Goal: Communication & Community: Ask a question

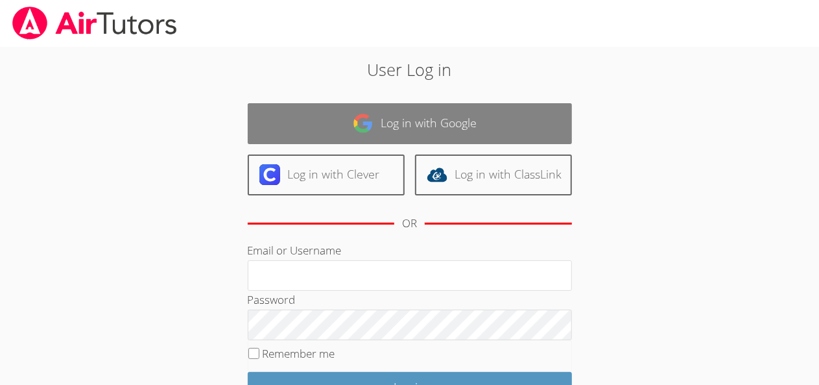
click at [496, 111] on link "Log in with Google" at bounding box center [410, 123] width 324 height 41
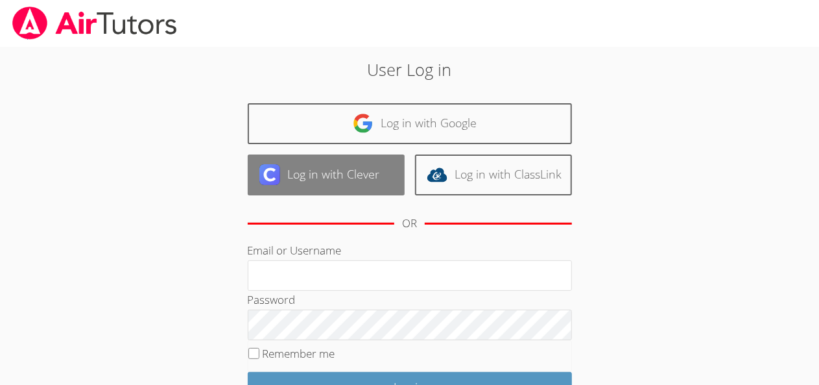
click at [327, 171] on link "Log in with Clever" at bounding box center [326, 174] width 157 height 41
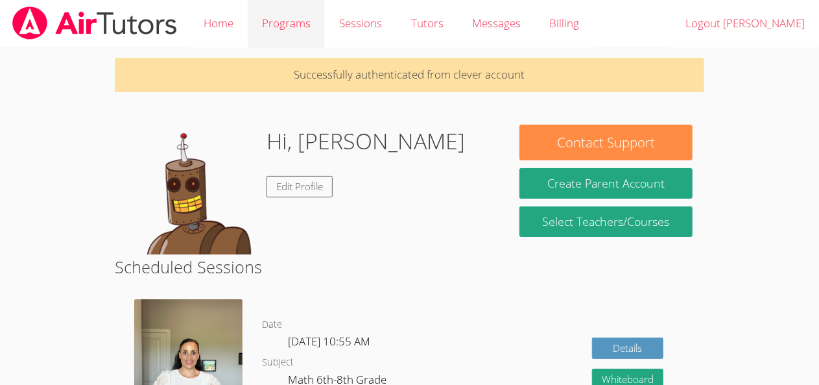
click at [288, 19] on link "Programs" at bounding box center [286, 23] width 77 height 47
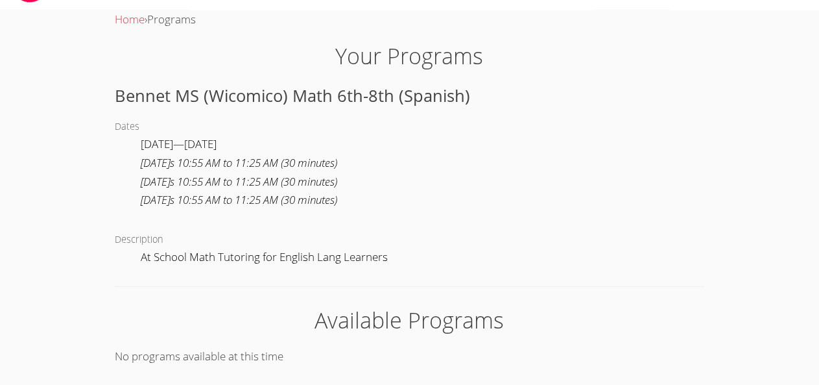
scroll to position [12, 0]
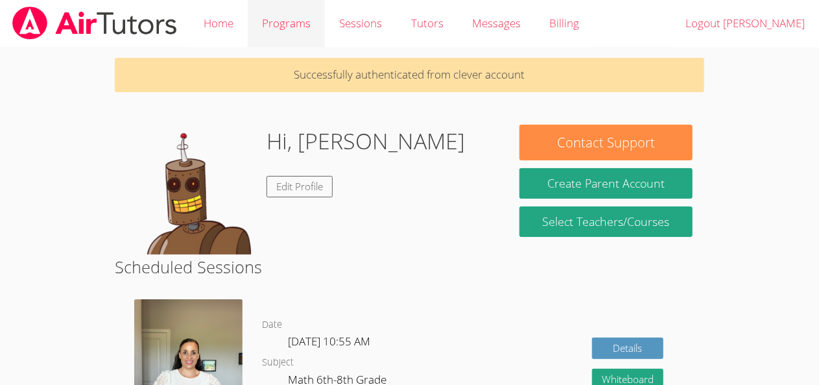
click at [295, 22] on link "Programs" at bounding box center [286, 23] width 77 height 47
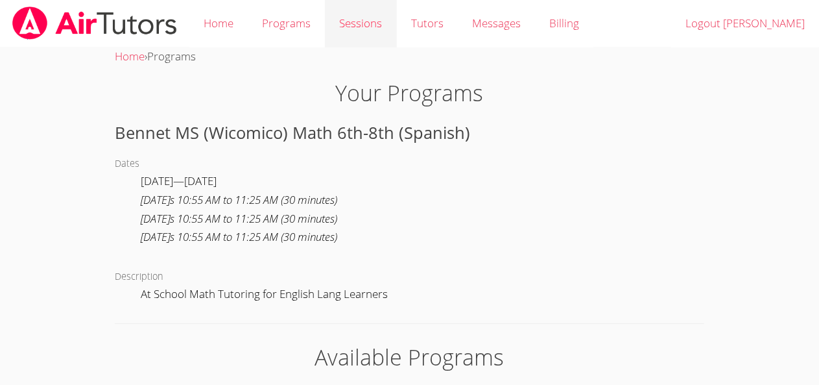
click at [355, 22] on link "Sessions" at bounding box center [360, 23] width 71 height 47
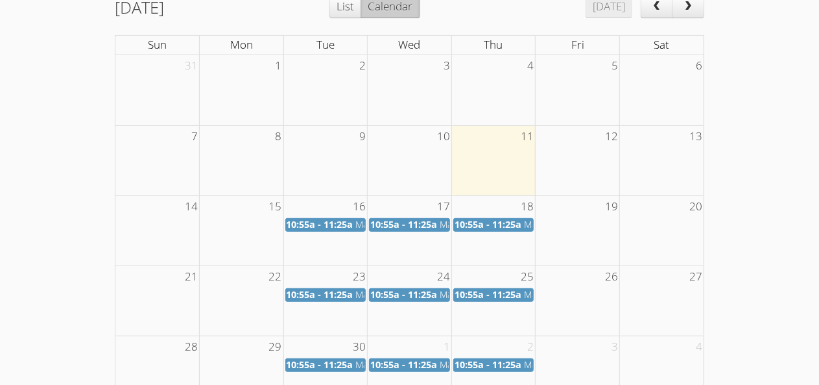
scroll to position [206, 0]
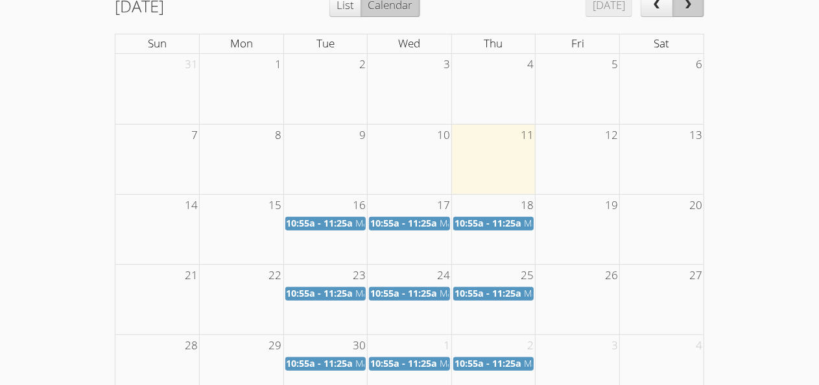
click at [683, 10] on span "next" at bounding box center [688, 5] width 13 height 11
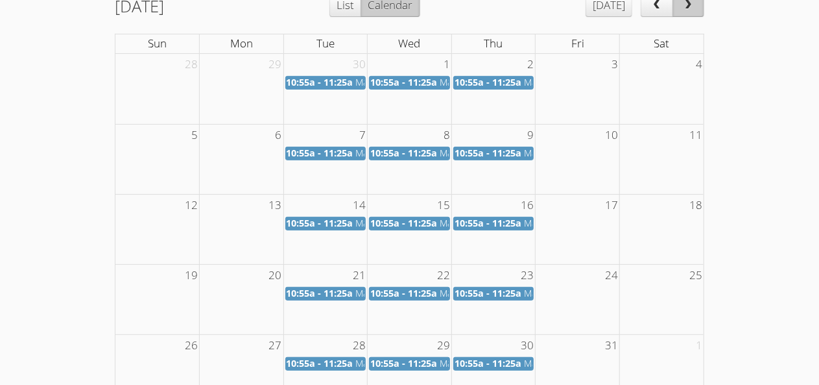
click at [683, 10] on span "next" at bounding box center [688, 5] width 13 height 11
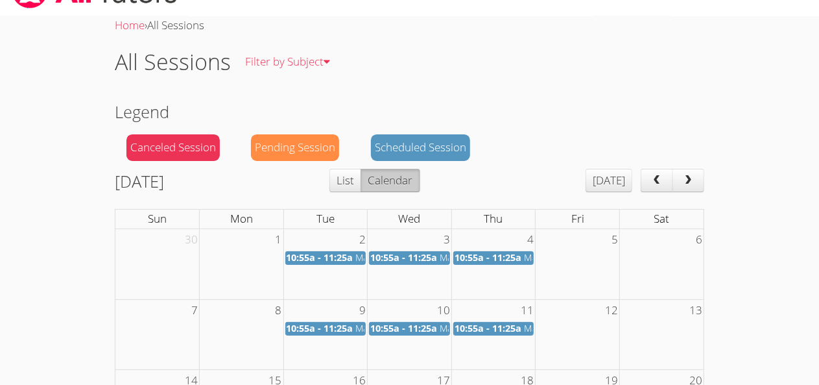
scroll to position [0, 0]
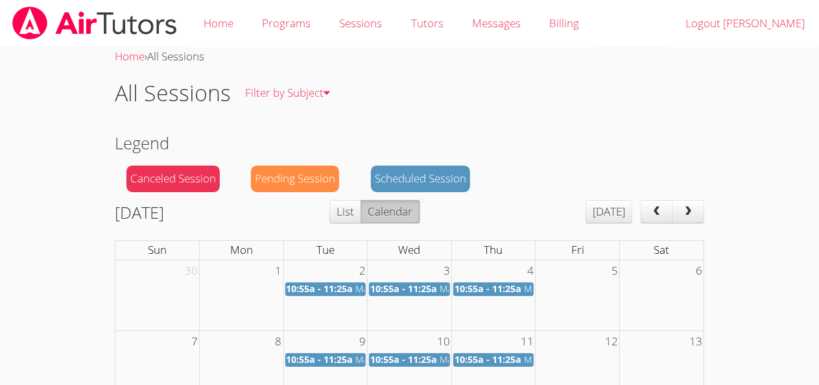
click at [289, 167] on div "Pending Session" at bounding box center [295, 178] width 88 height 27
click at [293, 178] on div "Pending Session" at bounding box center [295, 178] width 88 height 27
click at [341, 28] on link "Sessions" at bounding box center [360, 23] width 71 height 47
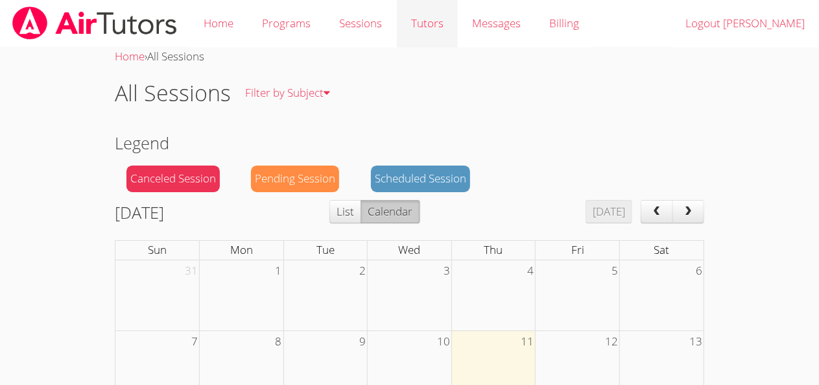
click at [422, 19] on link "Tutors" at bounding box center [427, 23] width 61 height 47
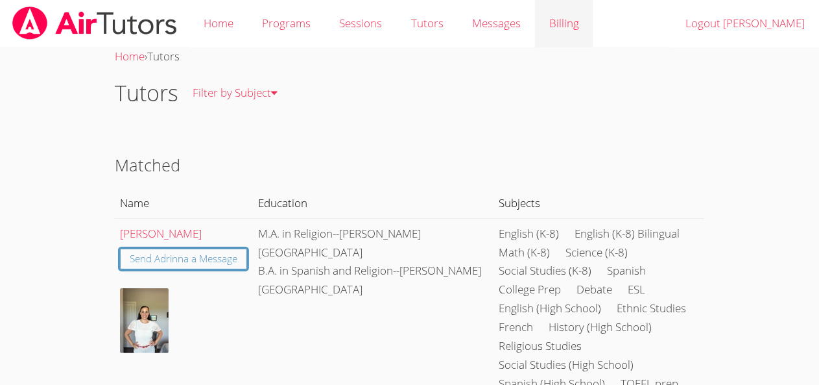
click at [553, 24] on link "Billing" at bounding box center [564, 23] width 58 height 47
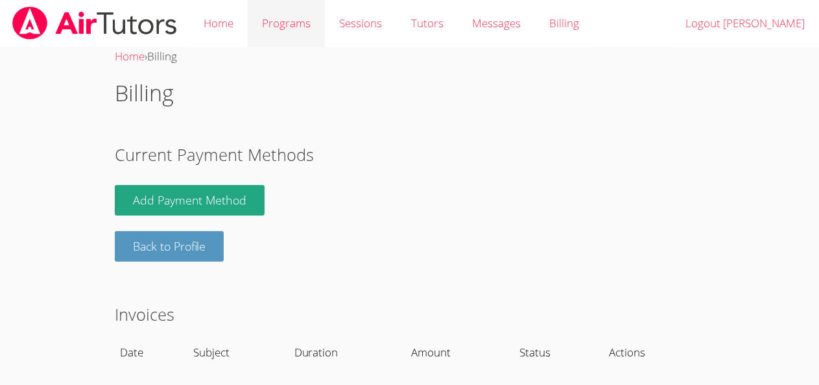
click at [269, 29] on link "Programs" at bounding box center [286, 23] width 77 height 47
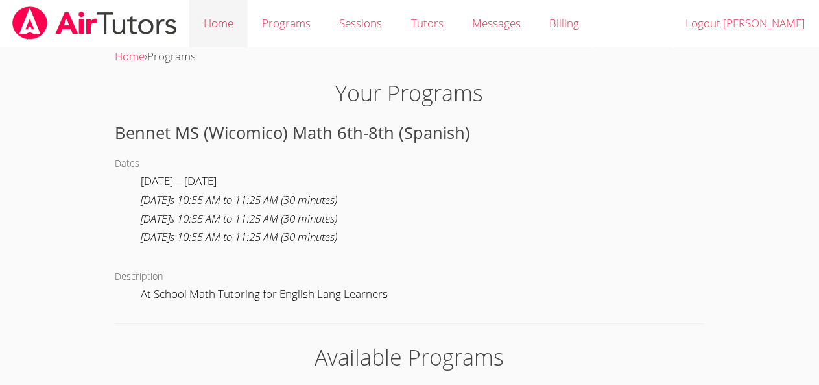
click at [201, 25] on link "Home" at bounding box center [218, 23] width 58 height 47
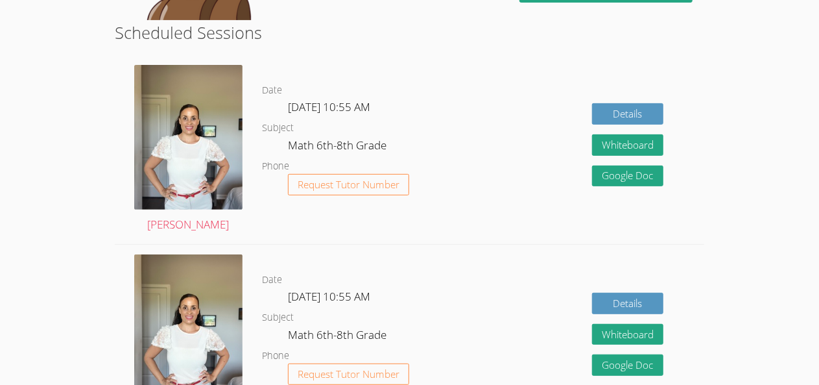
scroll to position [192, 0]
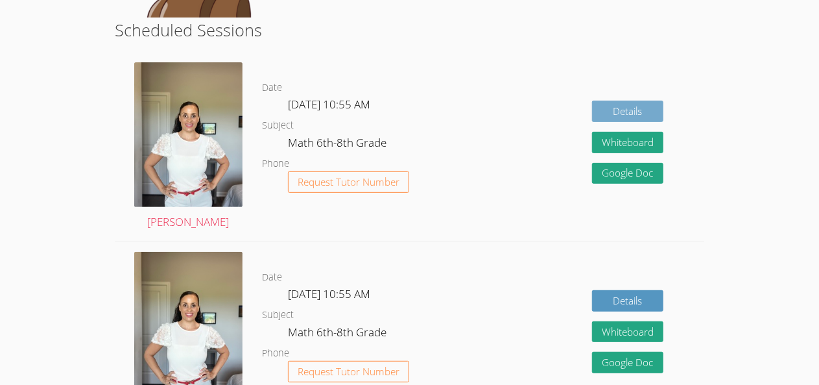
click at [628, 112] on link "Details" at bounding box center [627, 111] width 71 height 21
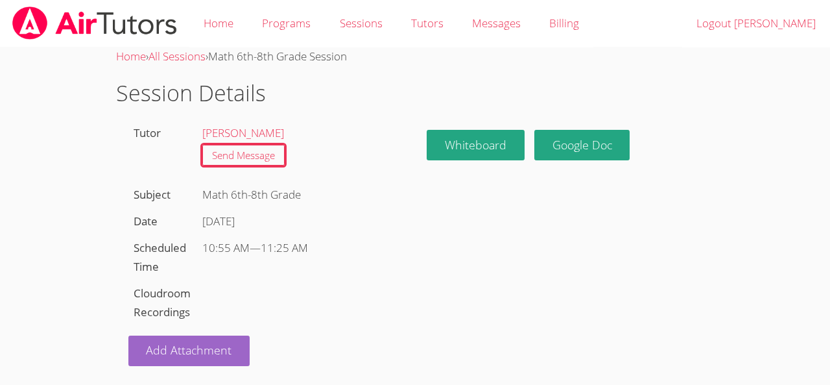
drag, startPoint x: 830, startPoint y: 69, endPoint x: 830, endPoint y: 174, distance: 105.1
click at [819, 174] on body "Home Programs Sessions Tutors Messages Billing Logout Samuel Home › All Session…" at bounding box center [415, 192] width 830 height 385
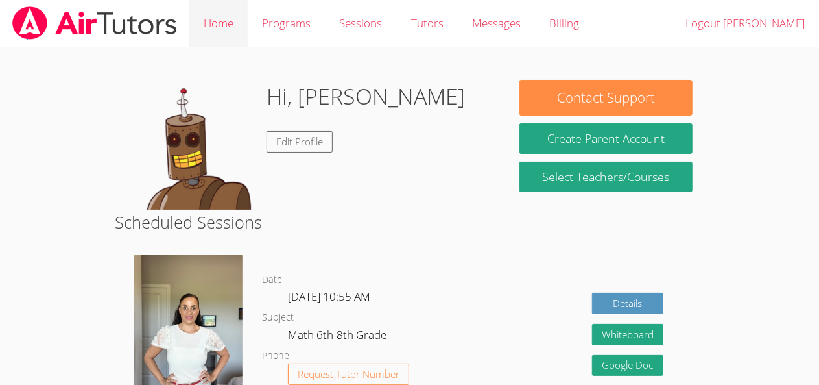
click at [222, 25] on link "Home" at bounding box center [218, 23] width 58 height 47
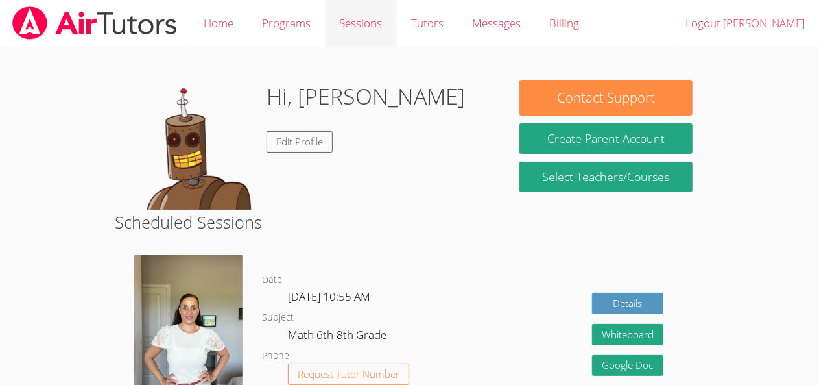
click at [346, 24] on link "Sessions" at bounding box center [360, 23] width 71 height 47
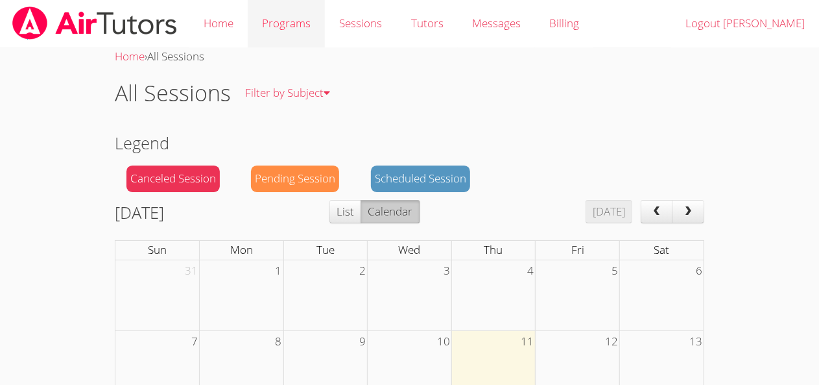
click at [302, 21] on link "Programs" at bounding box center [286, 23] width 77 height 47
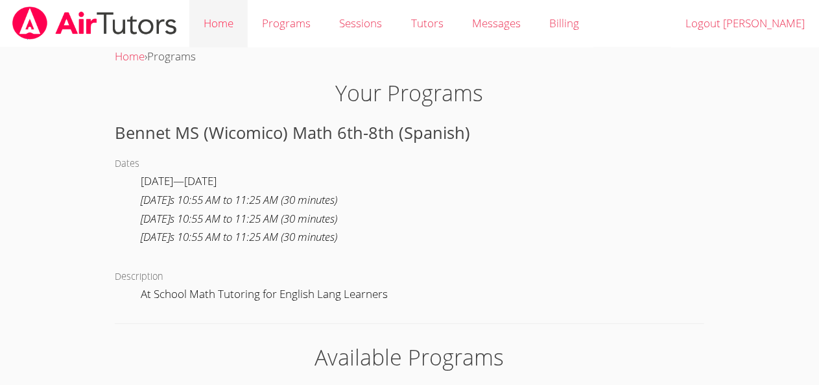
click at [221, 18] on link "Home" at bounding box center [218, 23] width 58 height 47
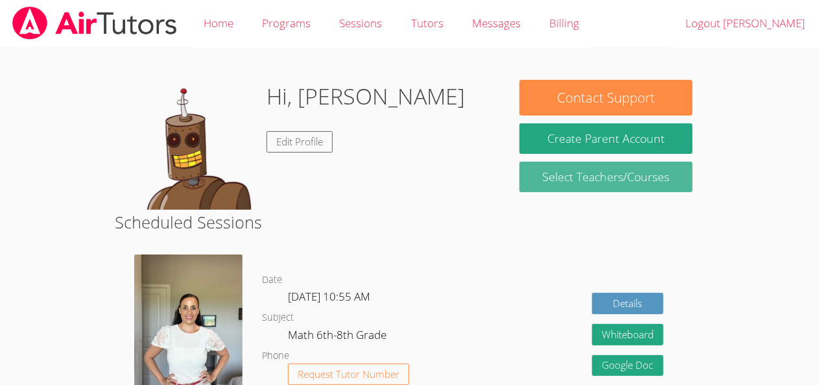
click at [571, 182] on link "Select Teachers/Courses" at bounding box center [606, 177] width 173 height 30
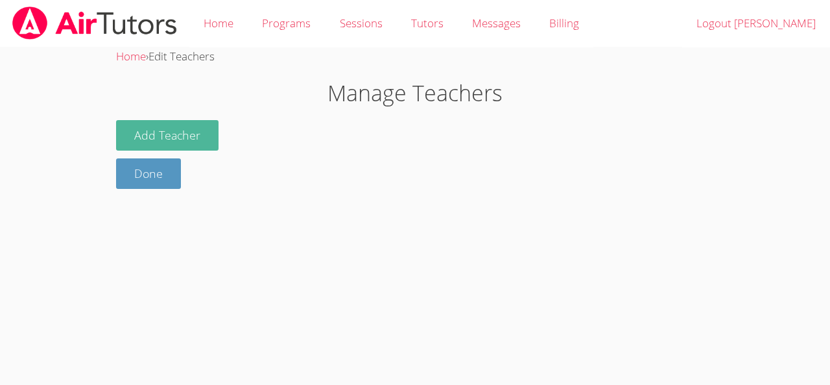
click at [158, 125] on button "Add Teacher" at bounding box center [167, 135] width 102 height 30
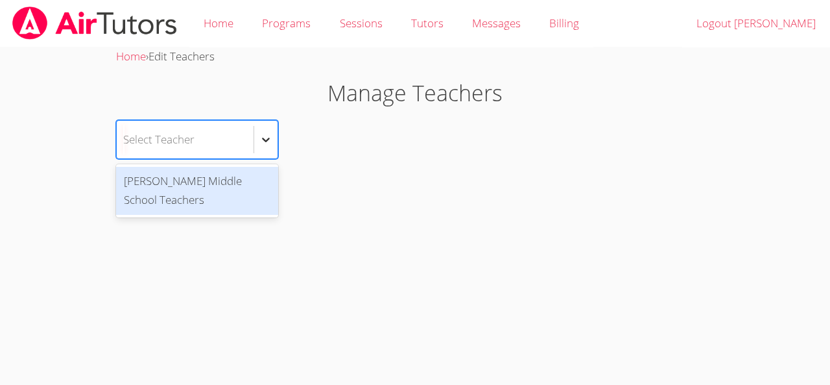
click at [269, 143] on icon at bounding box center [265, 139] width 13 height 13
click at [184, 187] on div "Math Bennett Middle School Teachers" at bounding box center [197, 191] width 162 height 48
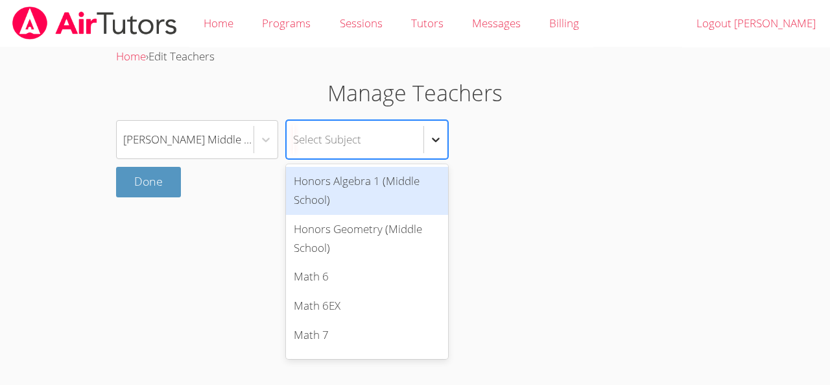
click at [437, 131] on div at bounding box center [435, 139] width 23 height 23
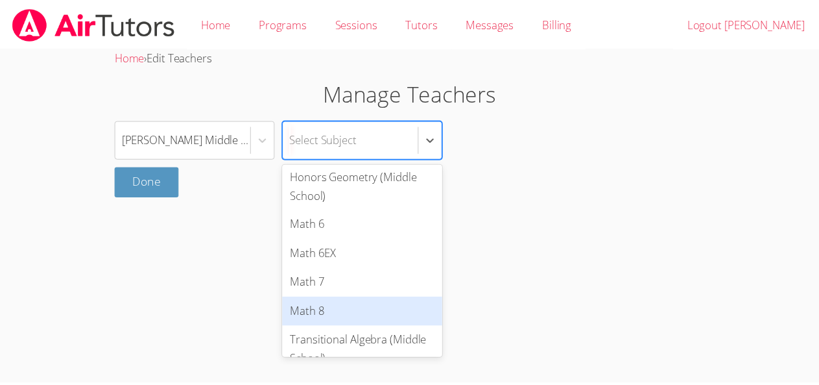
scroll to position [70, 0]
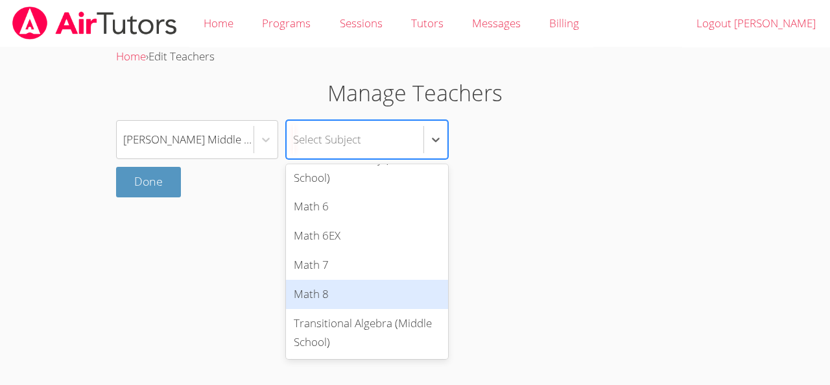
click at [388, 286] on div "Math 8" at bounding box center [367, 294] width 162 height 29
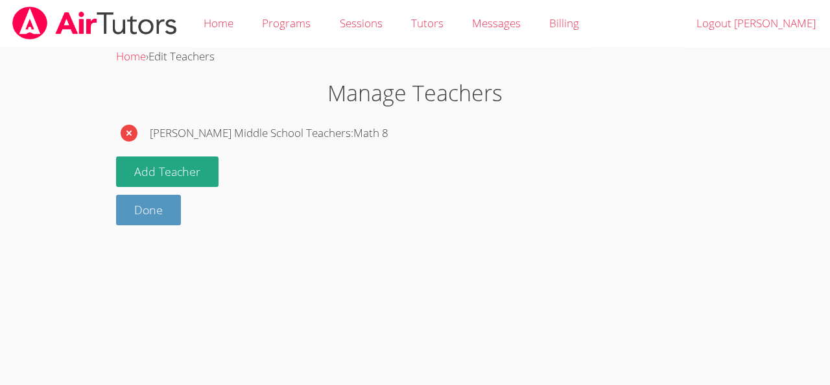
click at [131, 136] on icon "button" at bounding box center [129, 133] width 17 height 17
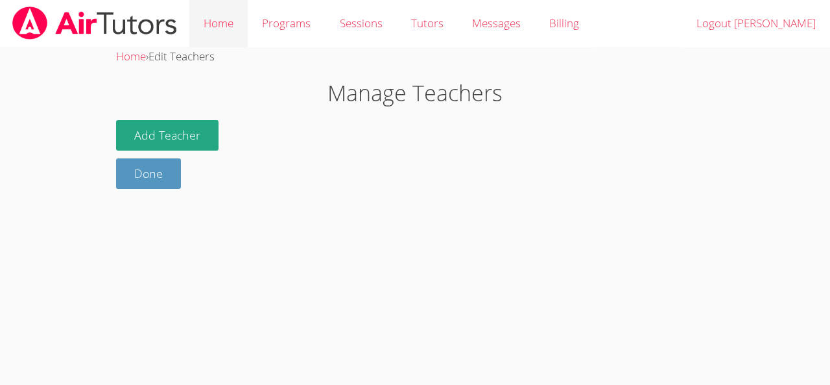
click at [222, 23] on link "Home" at bounding box center [218, 23] width 58 height 47
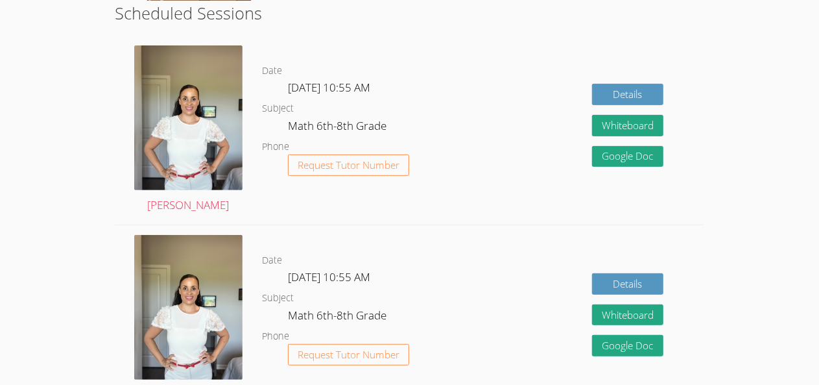
scroll to position [221, 0]
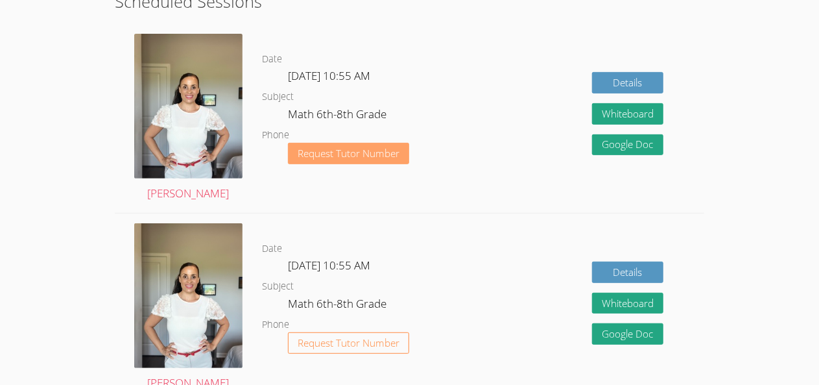
click at [339, 150] on span "Request Tutor Number" at bounding box center [349, 154] width 102 height 10
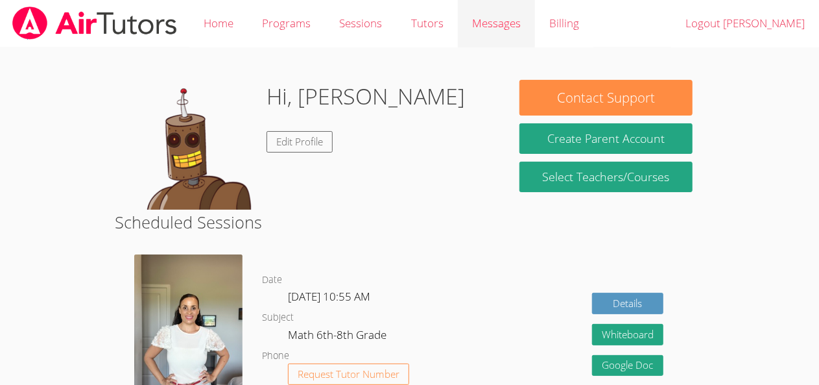
click at [502, 21] on span "Messages" at bounding box center [496, 23] width 49 height 15
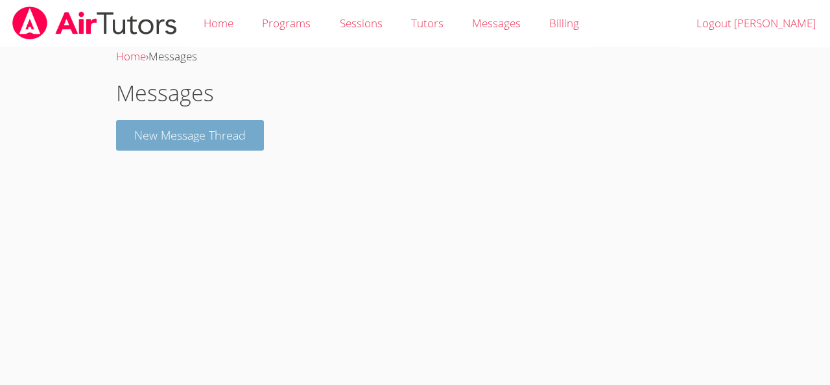
click at [175, 139] on button "New Message Thread" at bounding box center [190, 135] width 148 height 30
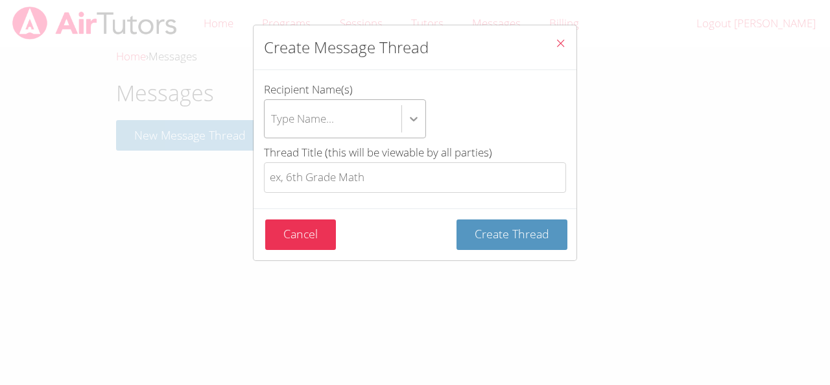
click at [418, 119] on icon "btn solid blue btn-info" at bounding box center [413, 118] width 13 height 13
click at [272, 119] on input "Recipient Name(s) Type Name..." at bounding box center [271, 119] width 1 height 30
click at [339, 114] on div "Type Name..." at bounding box center [333, 119] width 137 height 38
click at [272, 114] on input "Recipient Name(s) Select is focused ,type to refine list, press Down to open th…" at bounding box center [271, 119] width 1 height 30
click at [555, 42] on icon "Close" at bounding box center [560, 43] width 11 height 11
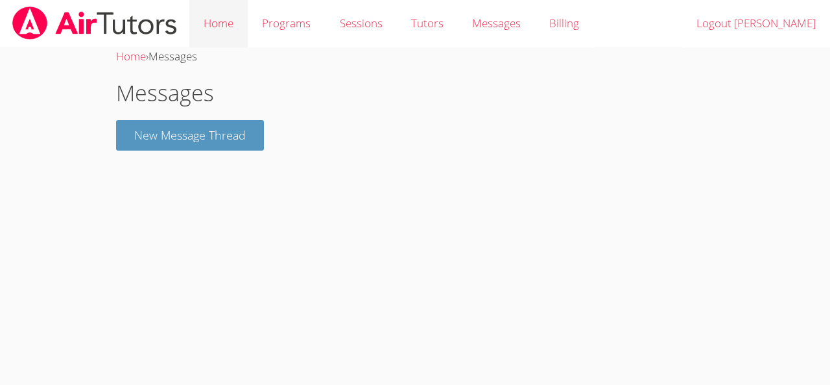
click at [208, 14] on link "Home" at bounding box center [218, 23] width 58 height 47
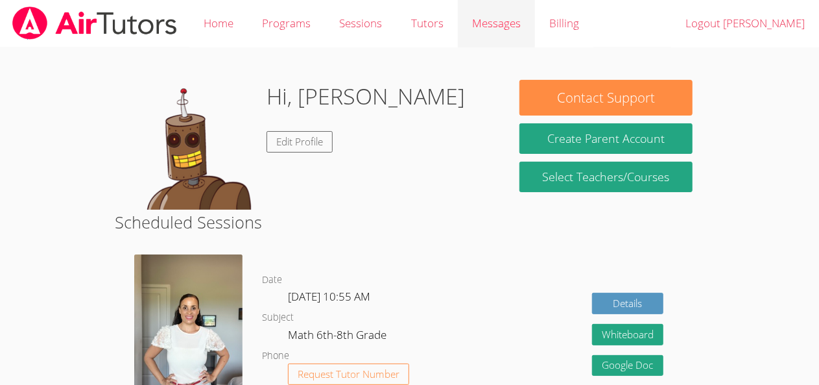
click at [502, 23] on span "Messages" at bounding box center [496, 23] width 49 height 15
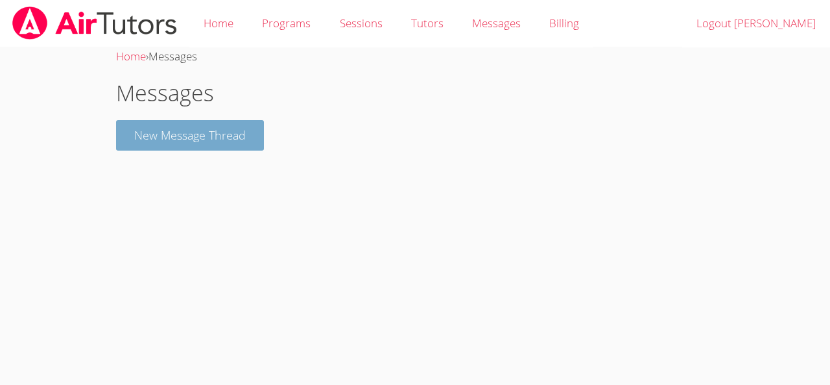
click at [191, 145] on button "New Message Thread" at bounding box center [190, 135] width 148 height 30
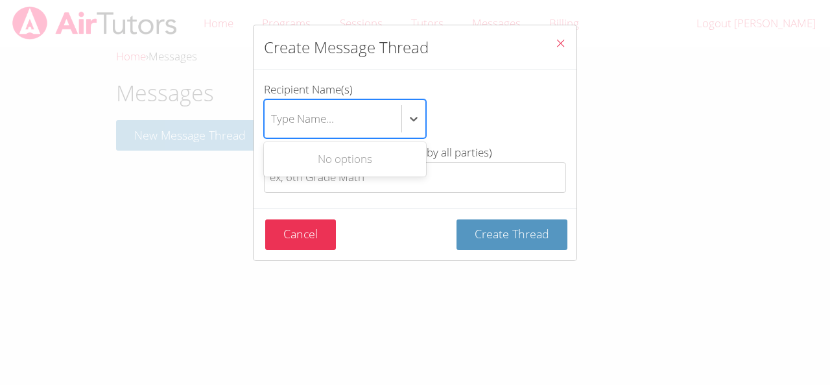
click at [302, 119] on div "Type Name..." at bounding box center [302, 118] width 63 height 19
click at [272, 119] on input "Recipient Name(s) Use Up and Down to choose options, press Enter to select the …" at bounding box center [271, 119] width 1 height 30
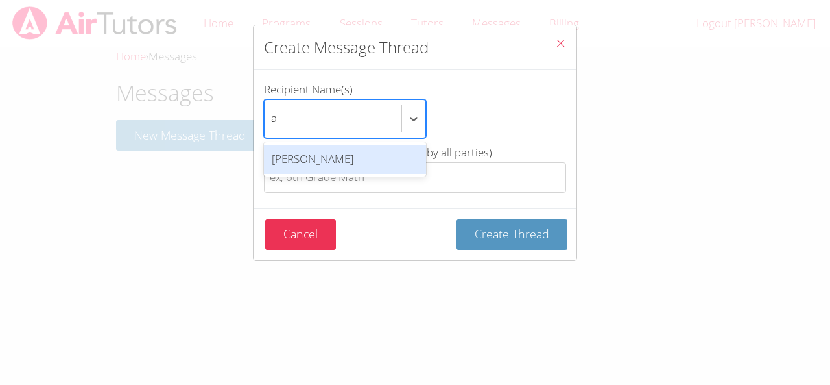
type input "ad"
click at [347, 171] on div "[PERSON_NAME]" at bounding box center [345, 159] width 162 height 29
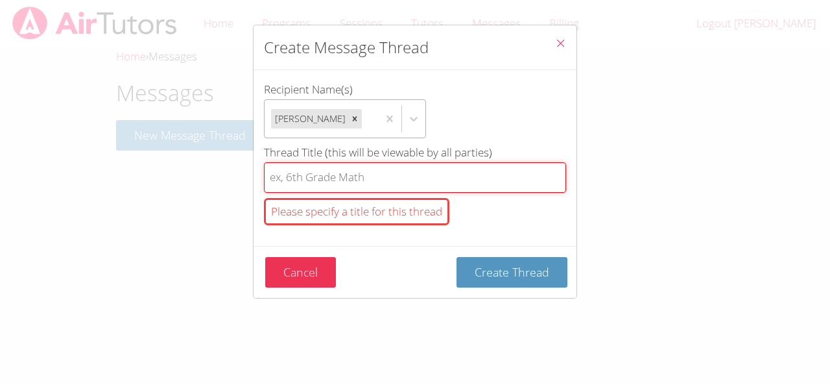
click at [272, 174] on input "Thread Title (this will be viewable by all parties) Please specify a title for …" at bounding box center [415, 177] width 302 height 30
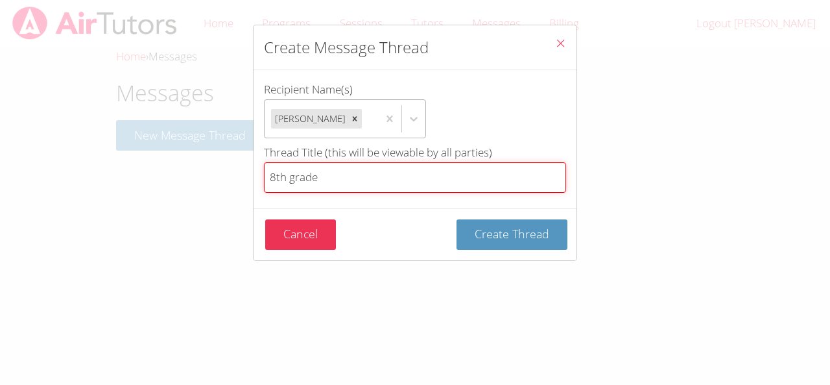
click at [362, 165] on input "8th grade" at bounding box center [415, 177] width 302 height 30
click at [385, 186] on input "8th grade" at bounding box center [415, 177] width 302 height 30
type input "8th grade"
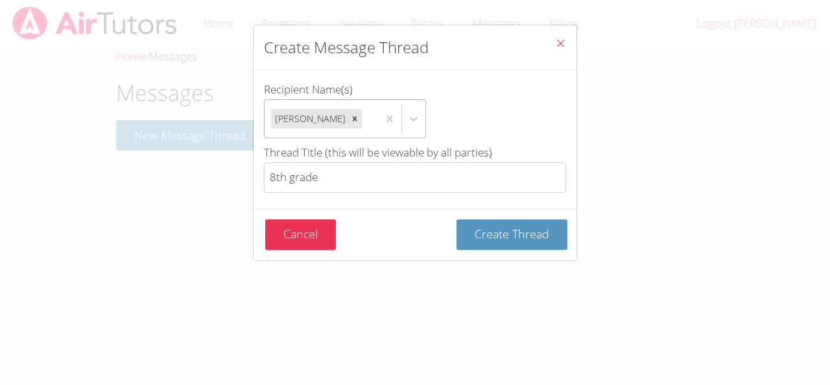
click at [405, 194] on div "Recipient Name(s) Adrinna Beltre Thread Title (this will be viewable by all par…" at bounding box center [415, 139] width 323 height 138
click at [523, 233] on span "Create Thread" at bounding box center [512, 234] width 75 height 16
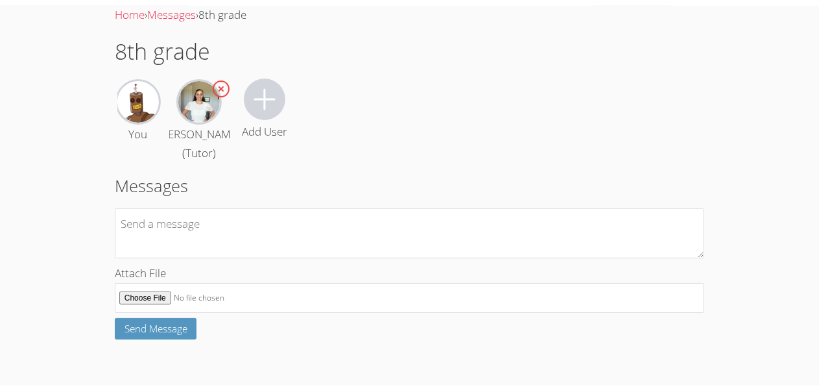
scroll to position [58, 0]
type textarea "g"
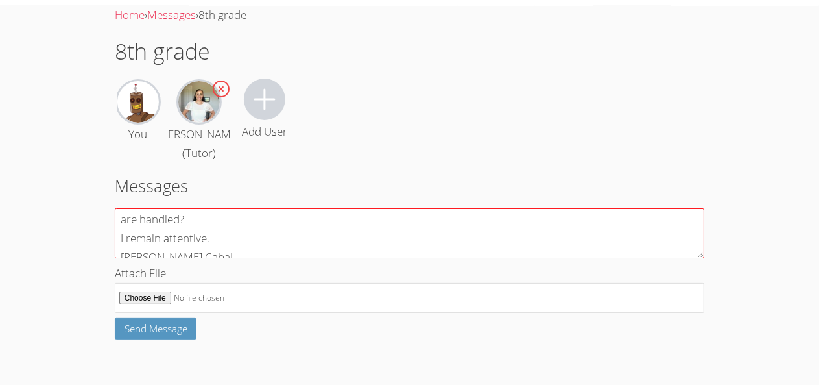
scroll to position [0, 0]
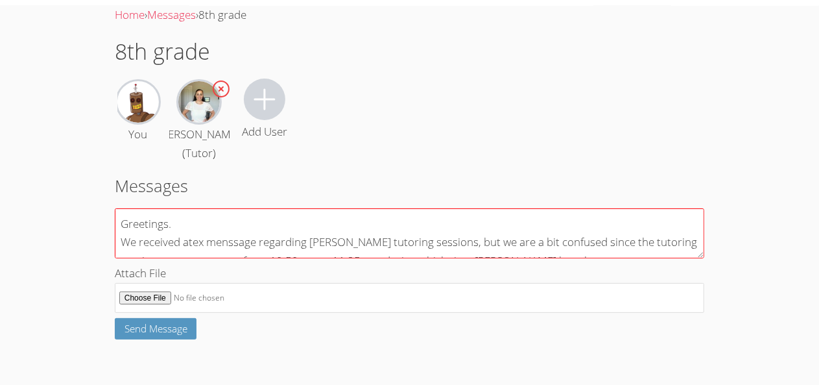
click at [190, 246] on textarea "Greetings. We received atex menssage regarding Samuel figueroa tutoring session…" at bounding box center [410, 233] width 590 height 50
click at [201, 247] on textarea "Greetings. We received a tex menssage regarding Samuel figueroa tutoring sessio…" at bounding box center [410, 233] width 590 height 50
click at [256, 248] on textarea "Greetings. We received a text menssage regarding Samuel figueroa tutoring sessi…" at bounding box center [410, 233] width 590 height 50
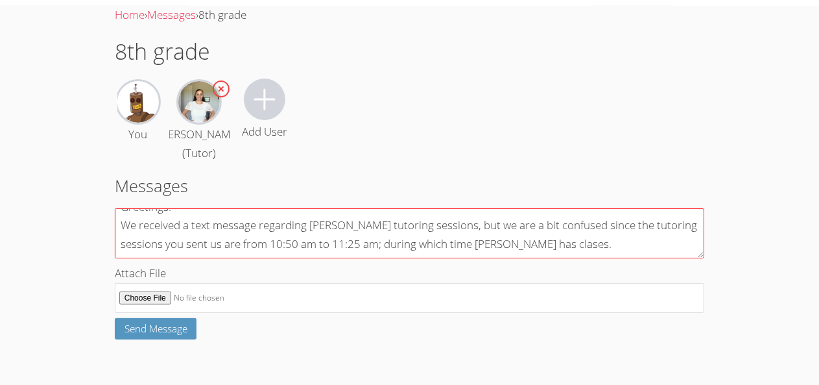
scroll to position [26, 0]
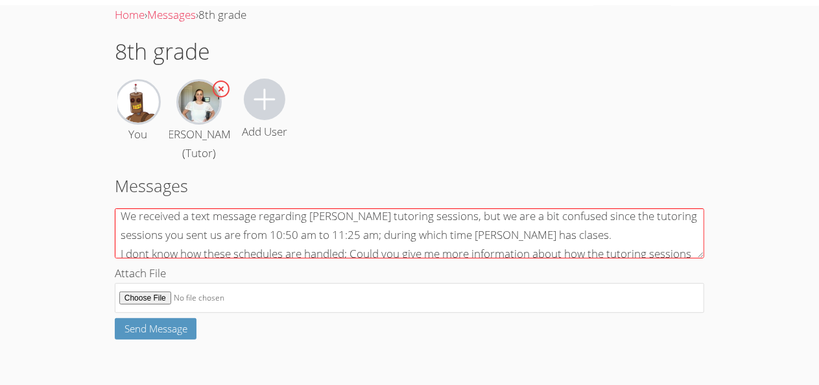
click at [597, 233] on textarea "Greetings. We received a text message regarding Samuel figueroa tutoring sessio…" at bounding box center [410, 233] width 590 height 50
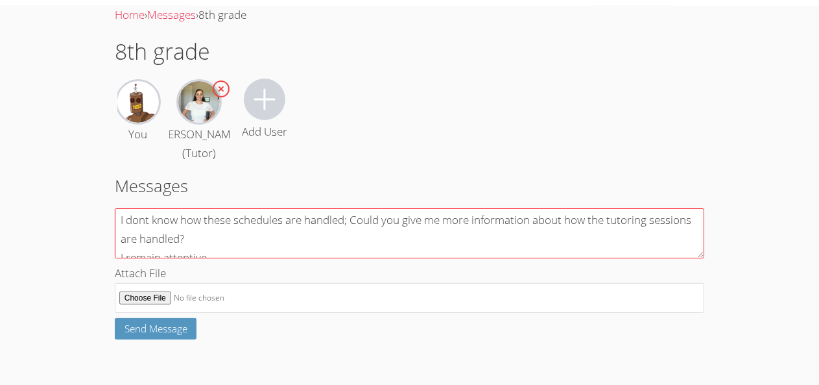
scroll to position [52, 0]
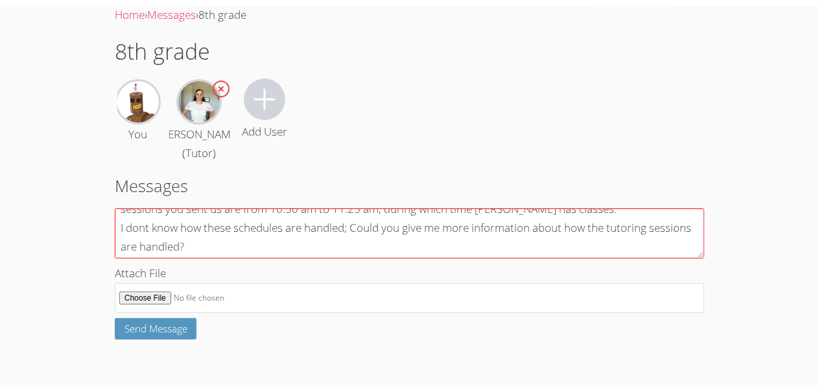
click at [141, 230] on textarea "Greetings. We received a text message regarding Samuel figueroa tutoring sessio…" at bounding box center [410, 233] width 590 height 50
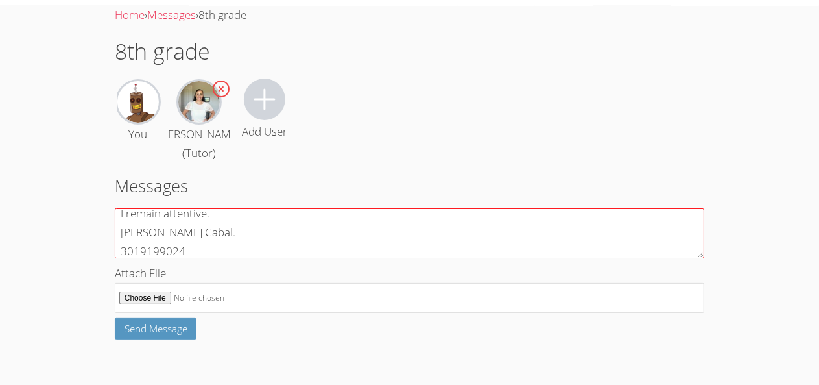
scroll to position [112, 0]
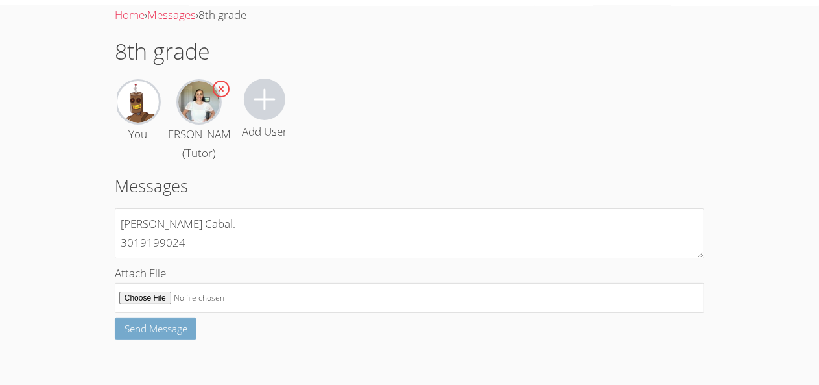
type textarea "Greetings. We received a text message regarding Samuel figueroa tutoring sessio…"
click at [178, 330] on span "Send Message" at bounding box center [156, 328] width 63 height 13
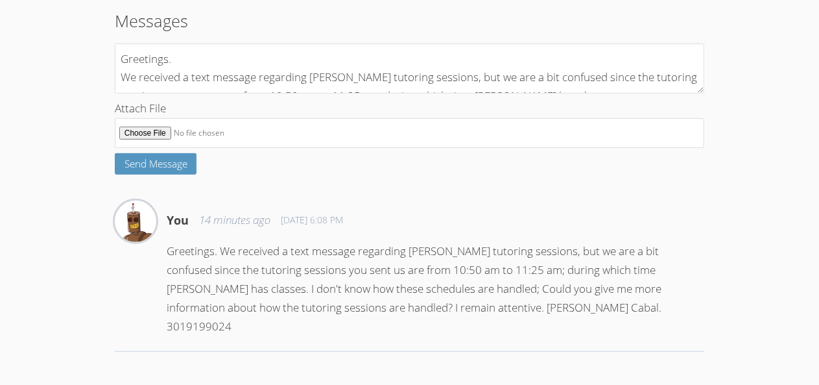
scroll to position [0, 0]
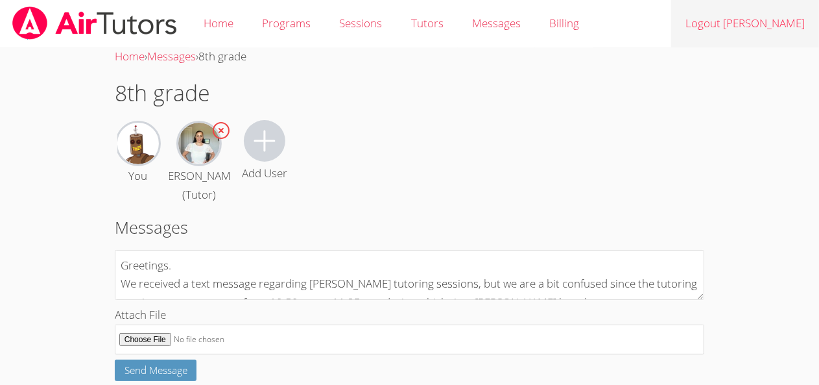
click at [761, 21] on link "Logout [PERSON_NAME]" at bounding box center [745, 23] width 148 height 47
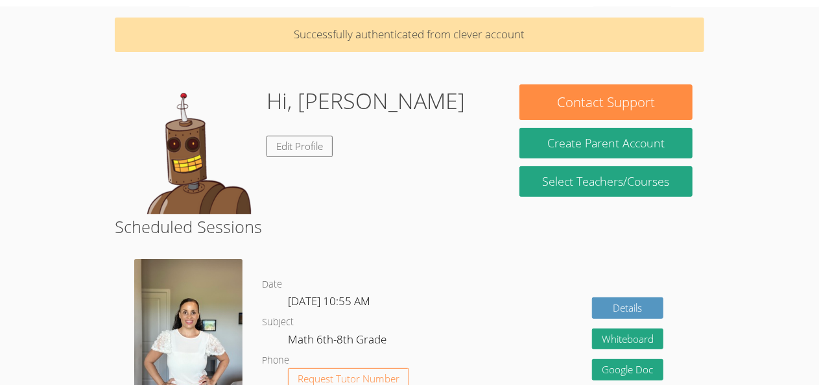
scroll to position [34, 0]
